Goal: Task Accomplishment & Management: Manage account settings

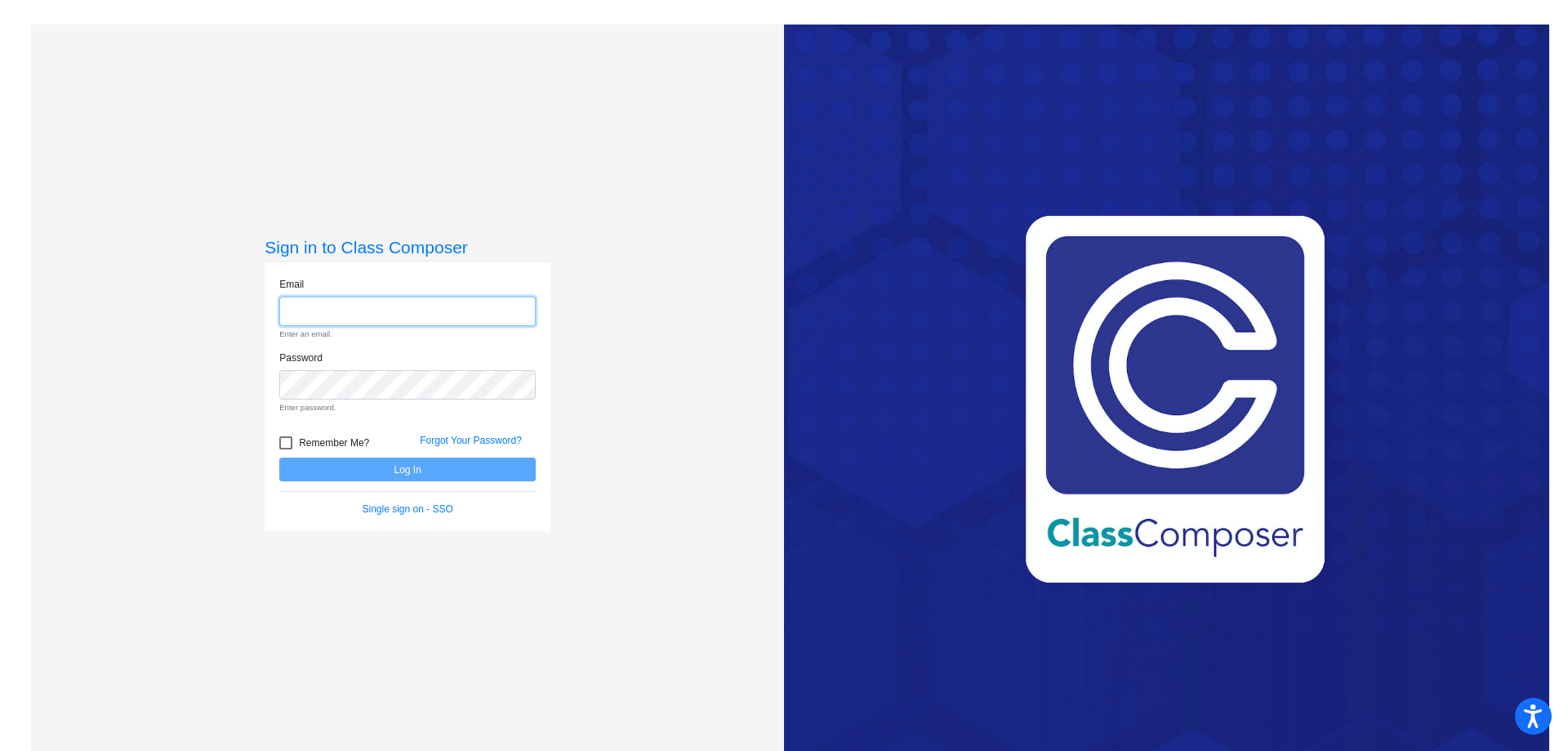
click at [299, 318] on input "email" at bounding box center [407, 312] width 256 height 30
type input "[EMAIL_ADDRESS][DOMAIN_NAME]"
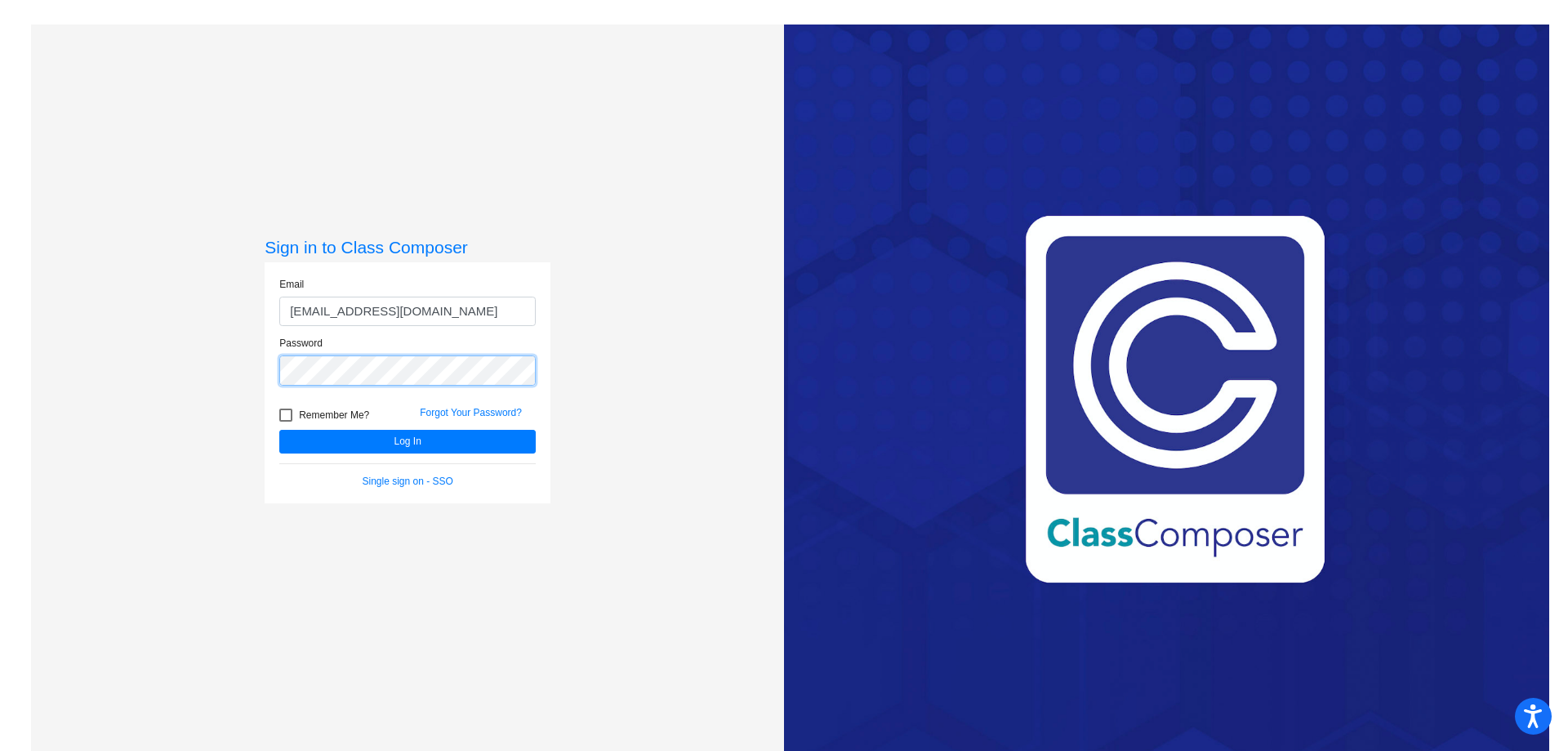
click at [279, 430] on button "Log In" at bounding box center [407, 441] width 256 height 24
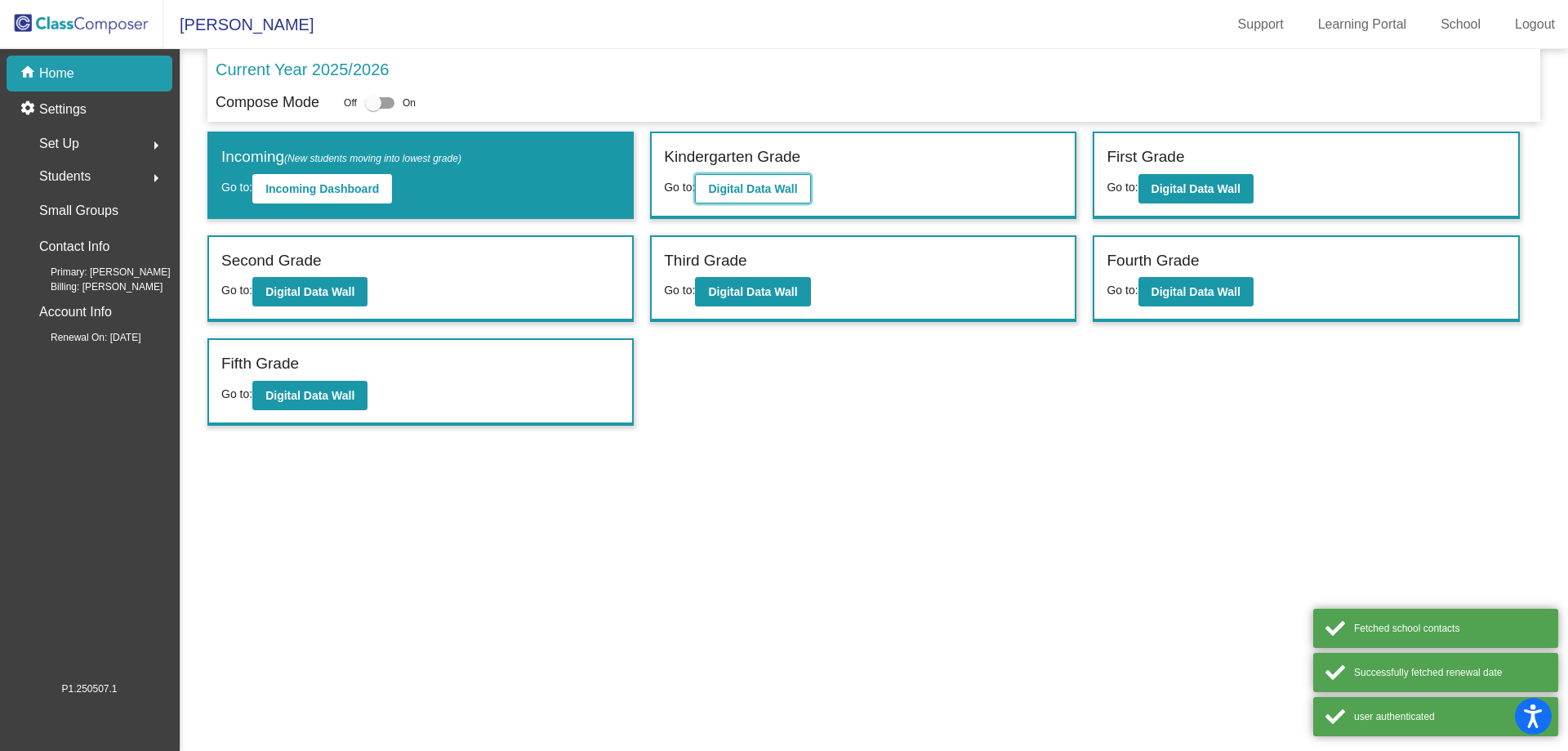
click at [736, 188] on b "Digital Data Wall" at bounding box center [752, 188] width 89 height 13
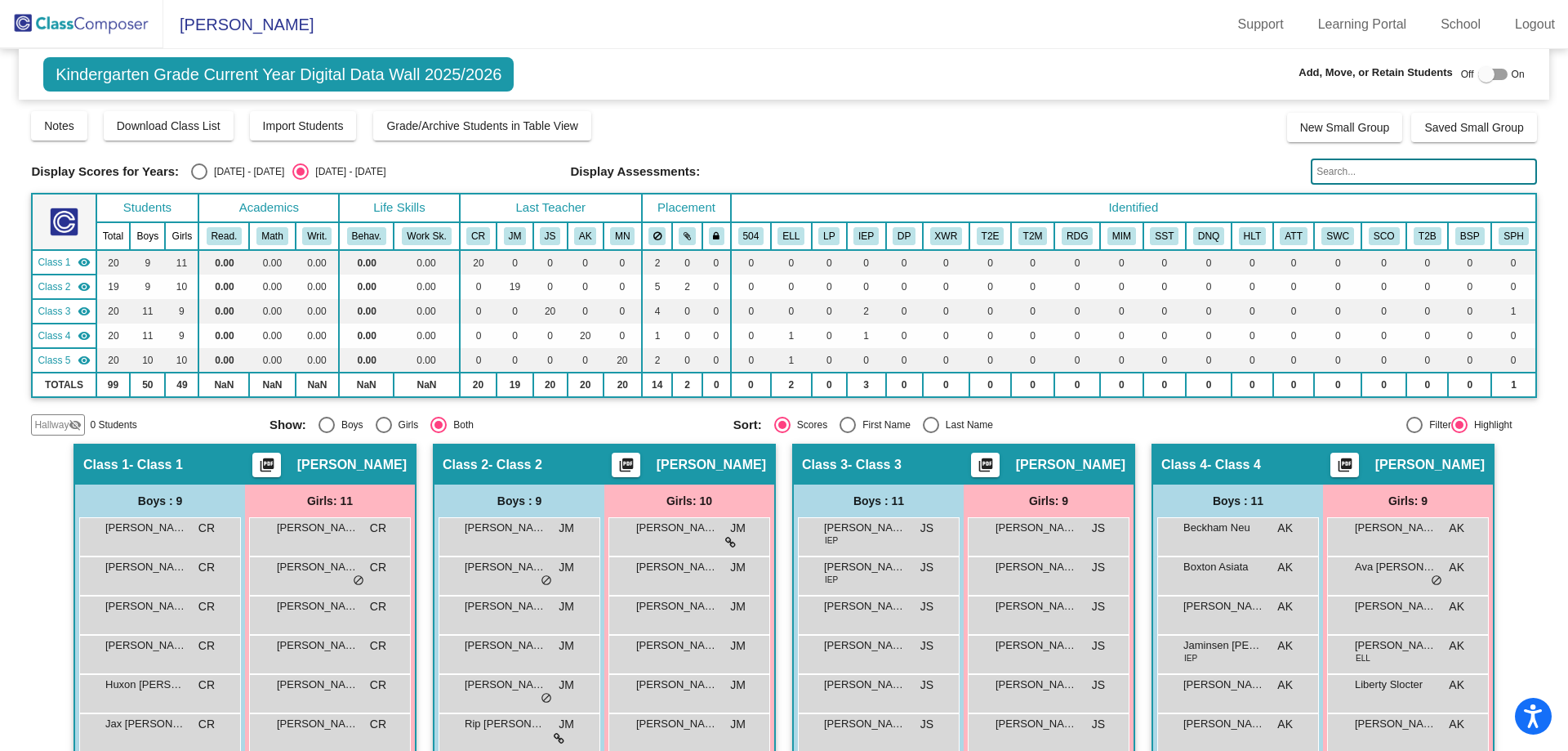
click at [68, 427] on span "Hallway" at bounding box center [51, 425] width 34 height 15
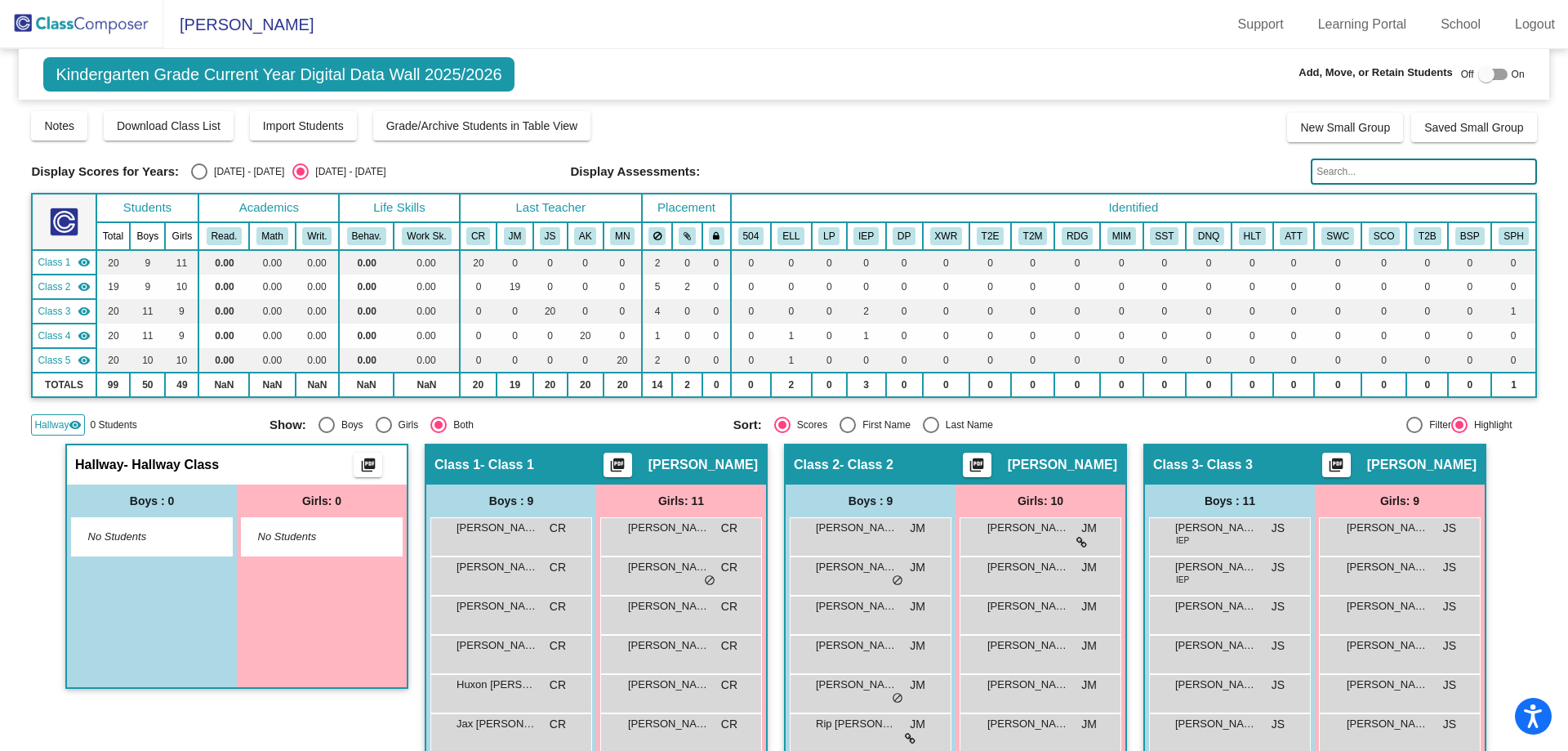
click at [161, 471] on span "- Hallway Class" at bounding box center [171, 465] width 95 height 16
drag, startPoint x: 1500, startPoint y: 118, endPoint x: 1481, endPoint y: 76, distance: 46.1
click at [1481, 76] on div at bounding box center [1485, 73] width 16 height 16
checkbox input "true"
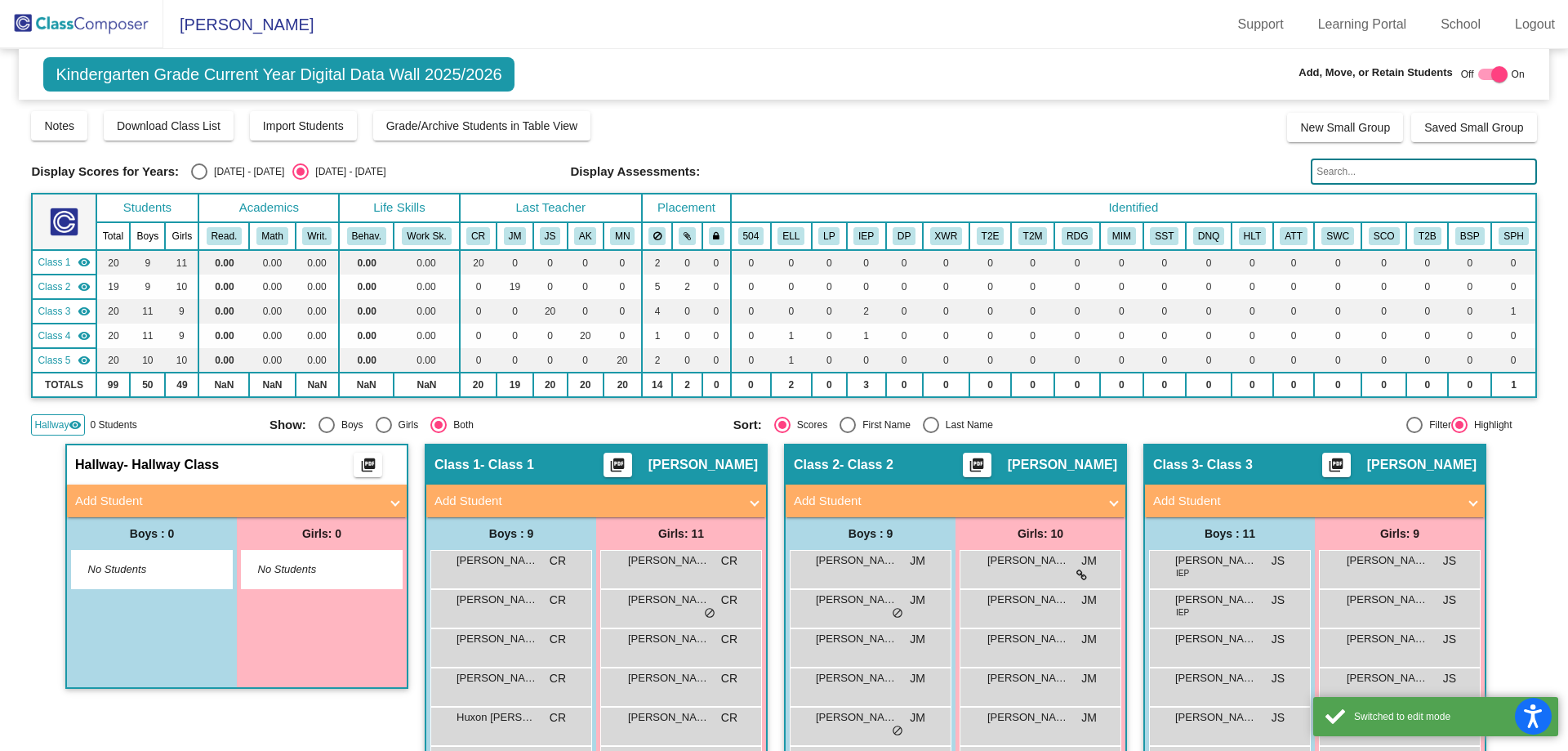
click at [132, 498] on mat-panel-title "Add Student" at bounding box center [227, 501] width 304 height 19
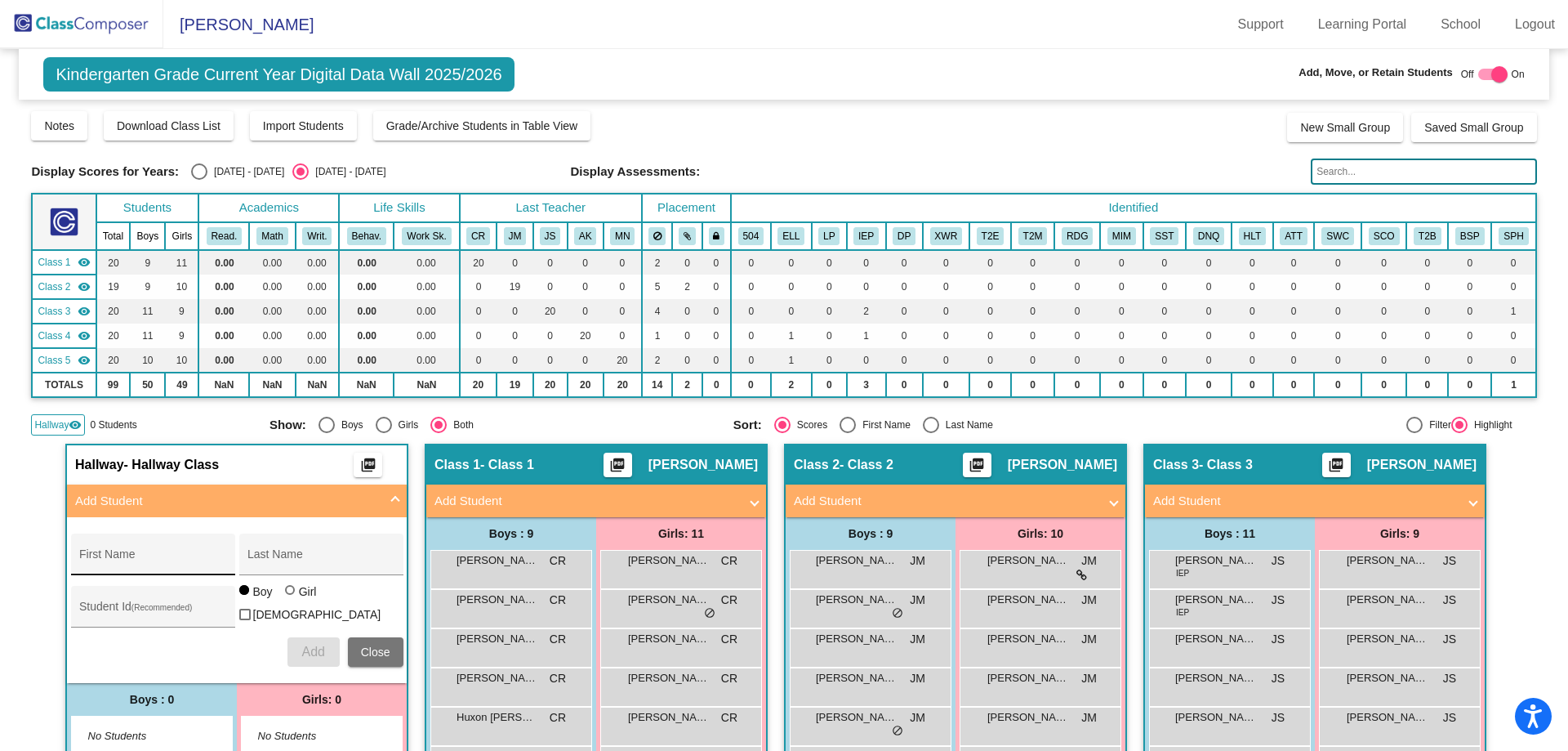
click at [125, 554] on input "First Name" at bounding box center [153, 561] width 147 height 13
type input "Kooper"
type input "[PERSON_NAME]"
click at [304, 645] on span "Add" at bounding box center [313, 651] width 23 height 14
click at [127, 19] on img at bounding box center [81, 24] width 163 height 48
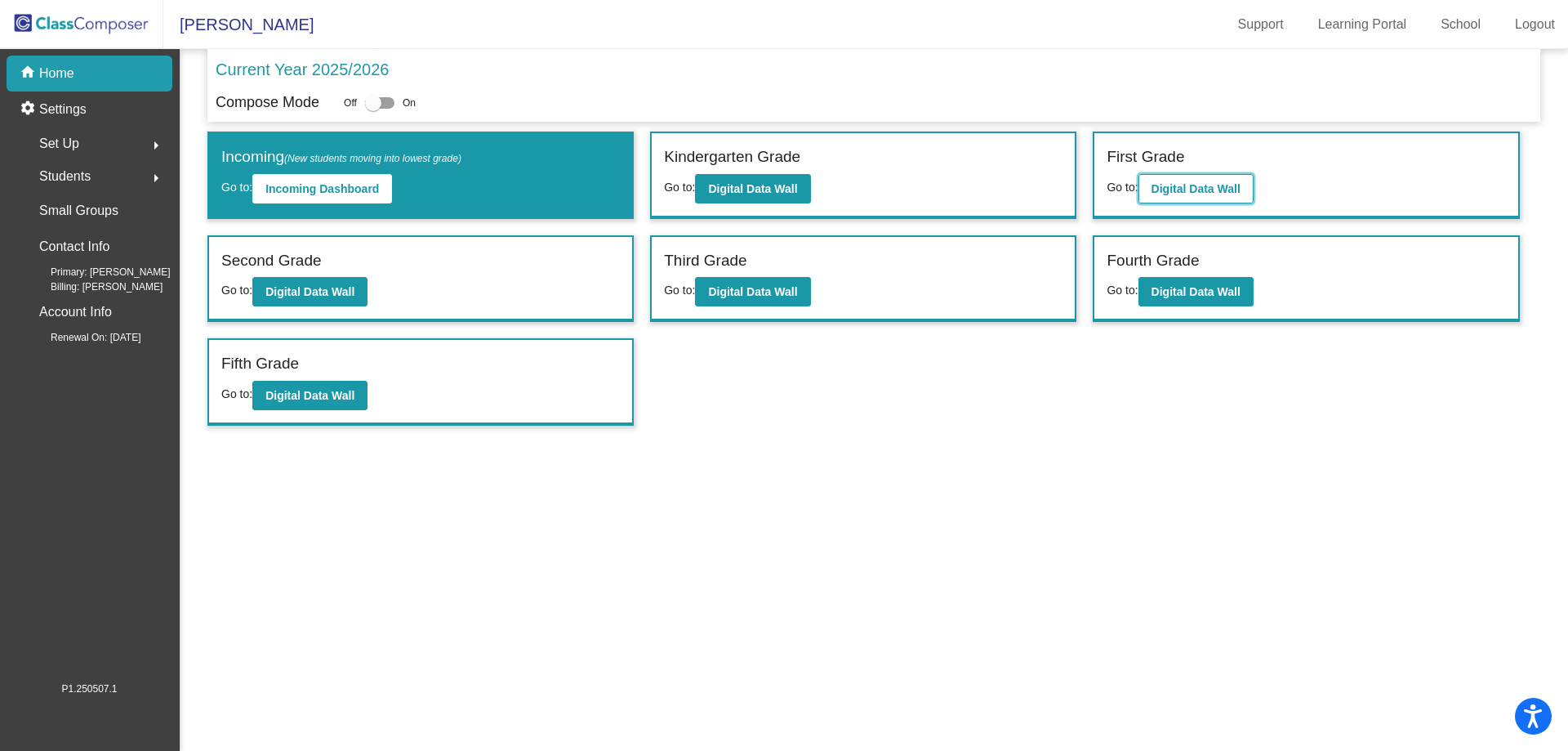
click at [1186, 181] on button "Digital Data Wall" at bounding box center [1196, 188] width 115 height 29
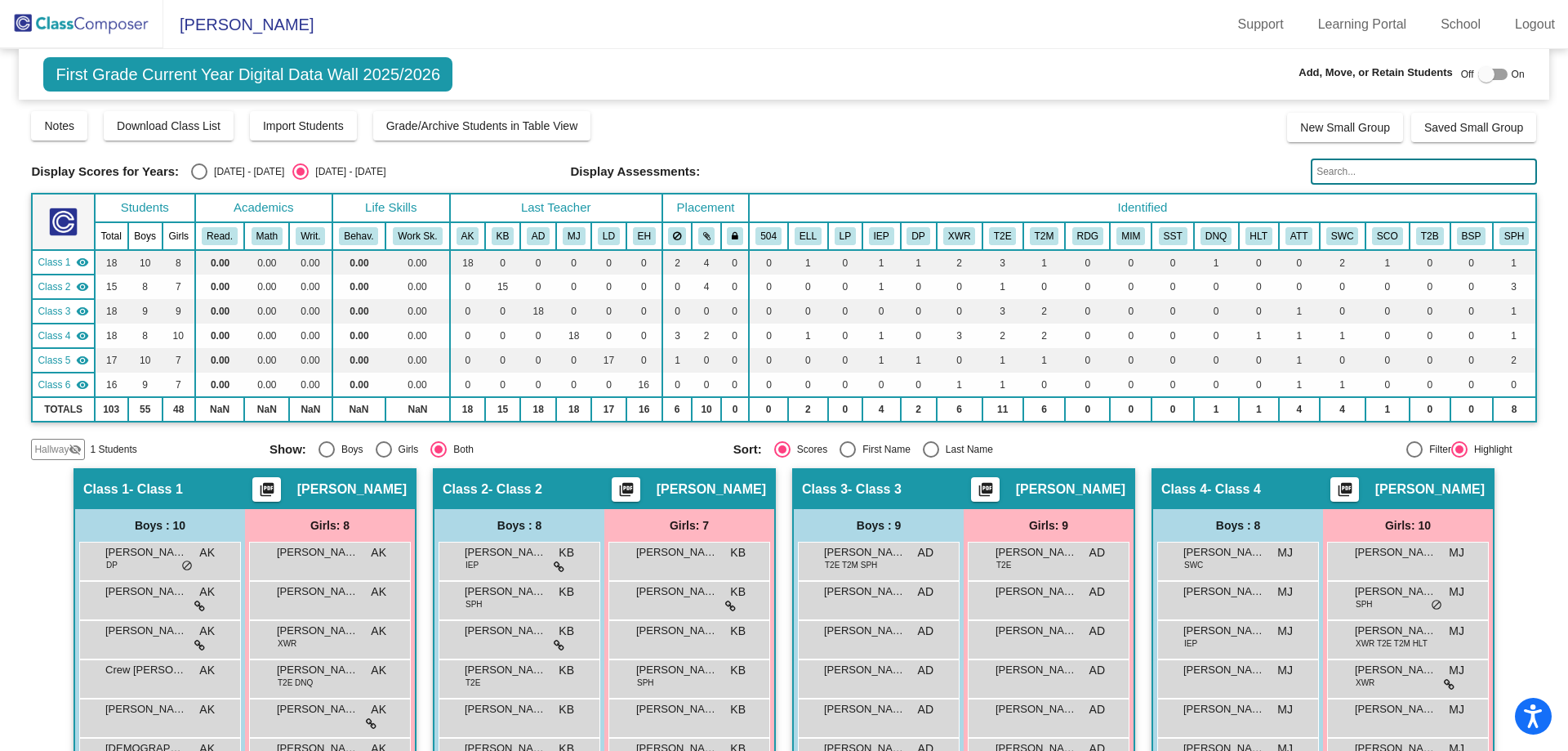
click at [93, 17] on img at bounding box center [81, 24] width 163 height 48
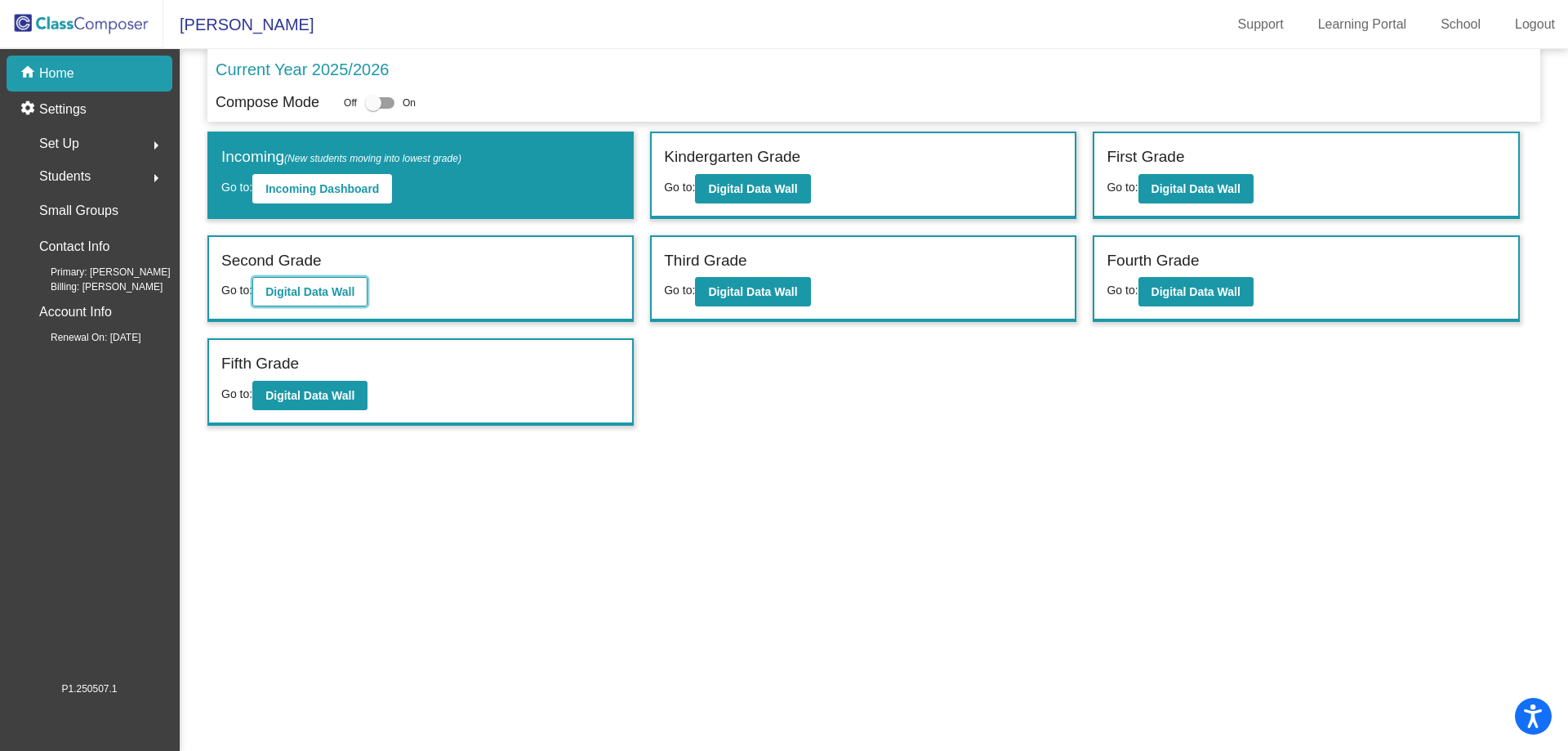
click at [279, 286] on b "Digital Data Wall" at bounding box center [310, 292] width 89 height 13
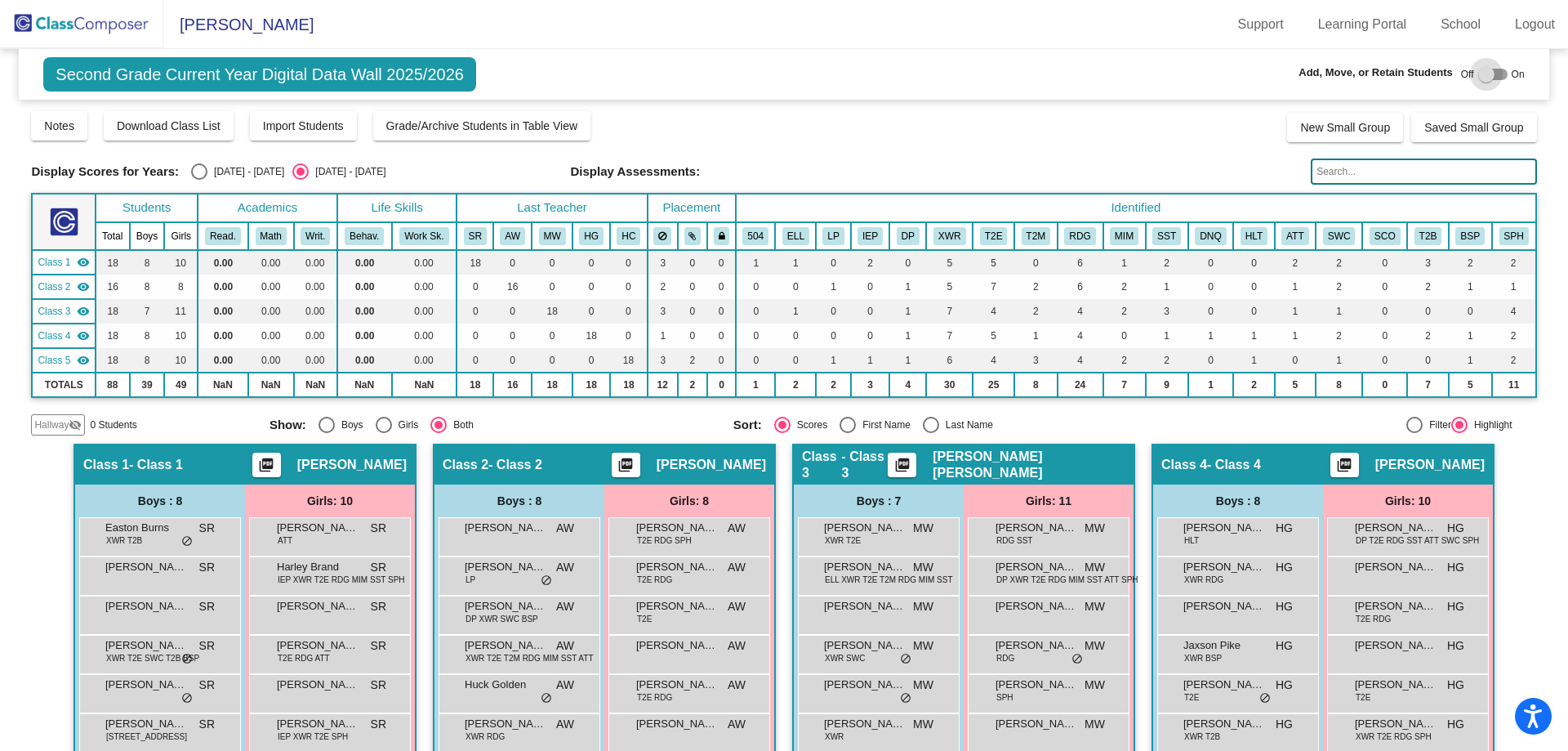
click at [1478, 73] on div at bounding box center [1485, 73] width 16 height 16
checkbox input "true"
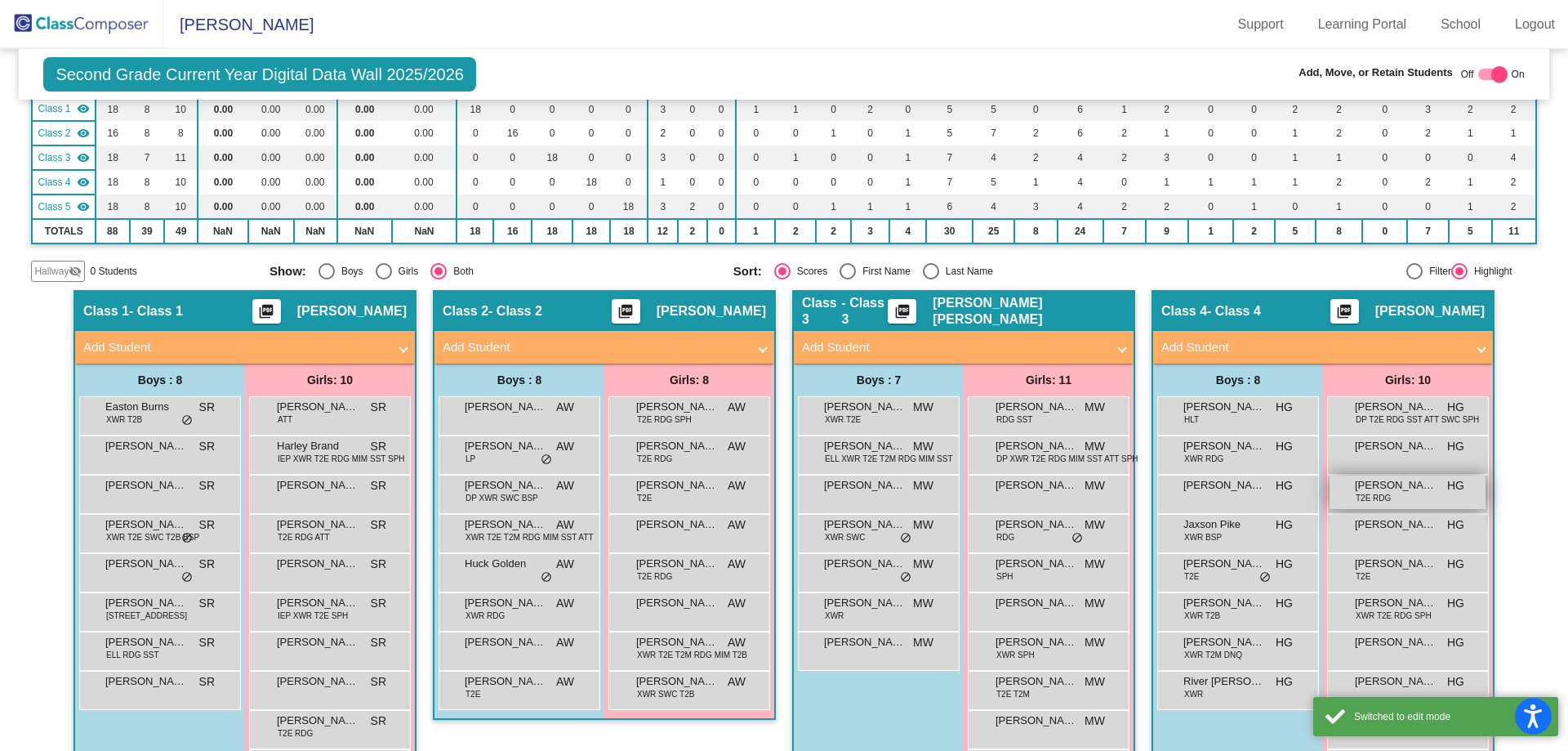
scroll to position [163, 0]
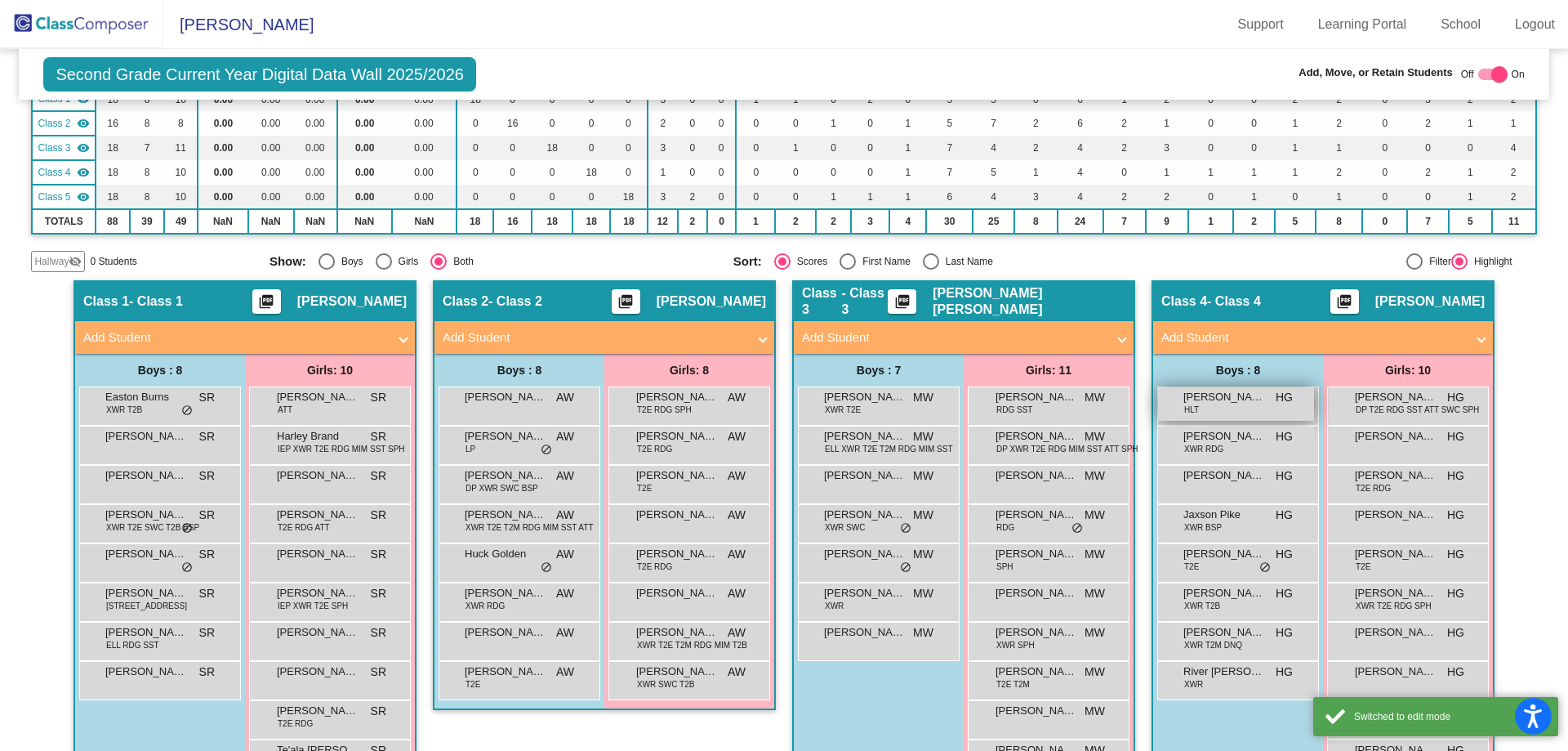
click at [1263, 402] on div "[PERSON_NAME] HLT HG lock do_not_disturb_alt" at bounding box center [1236, 404] width 156 height 34
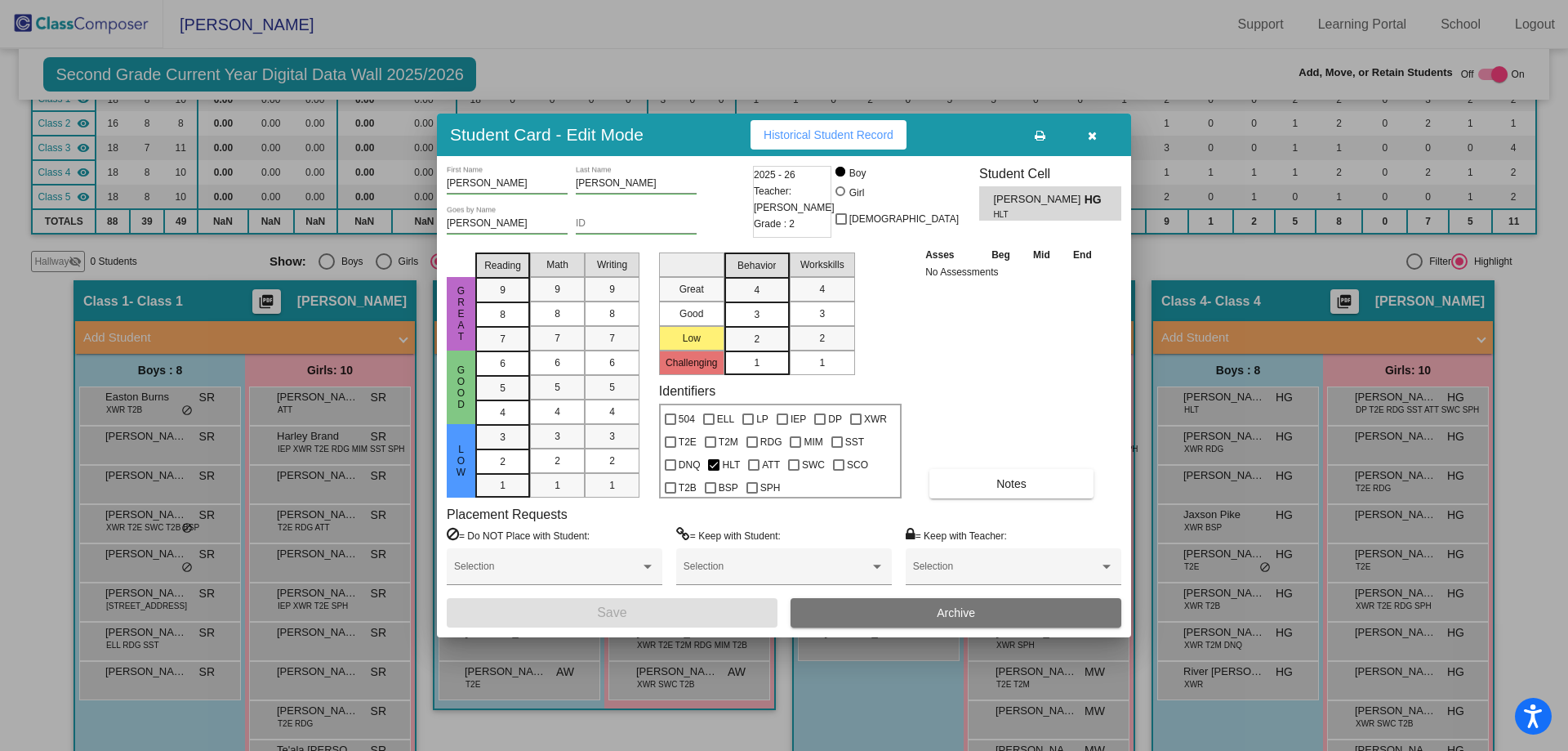
click at [897, 610] on button "Archive" at bounding box center [955, 612] width 331 height 29
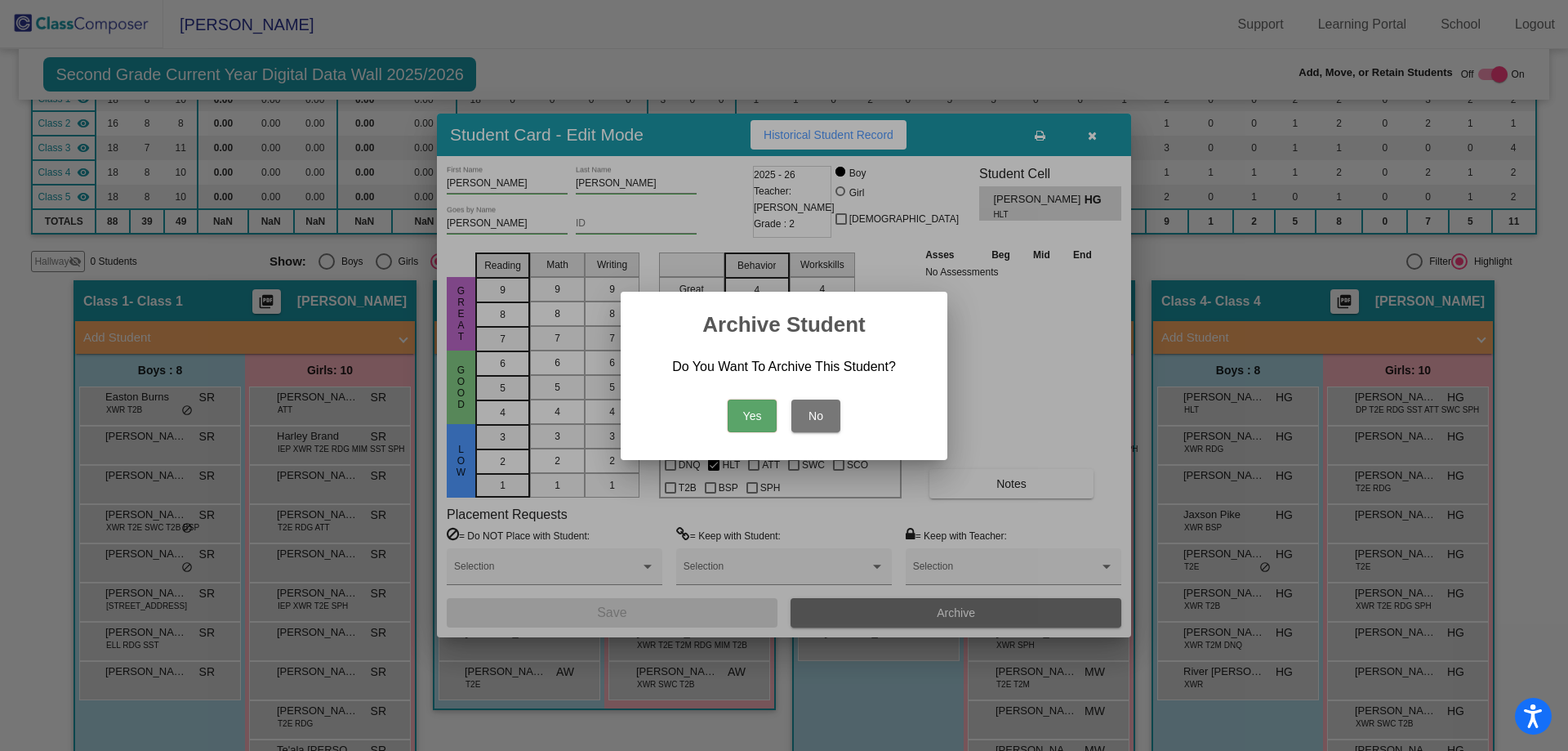
click at [747, 409] on button "Yes" at bounding box center [752, 416] width 49 height 33
